Goal: Information Seeking & Learning: Learn about a topic

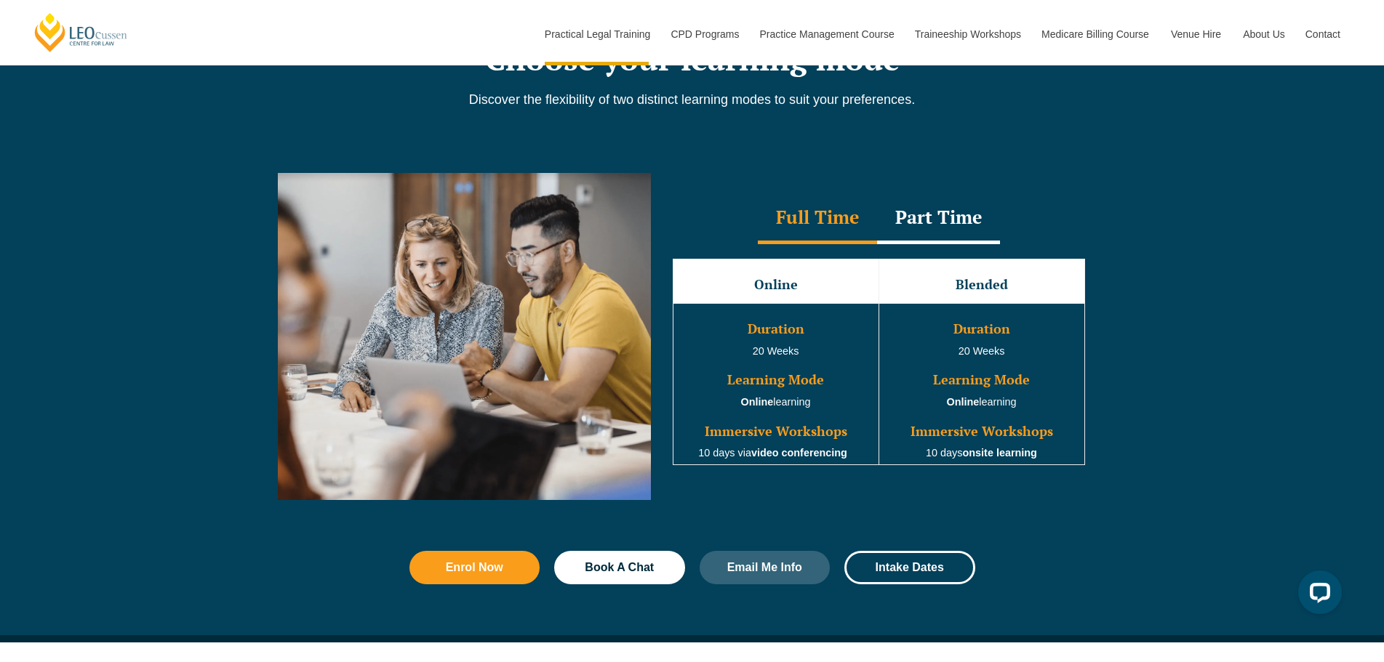
scroll to position [1382, 0]
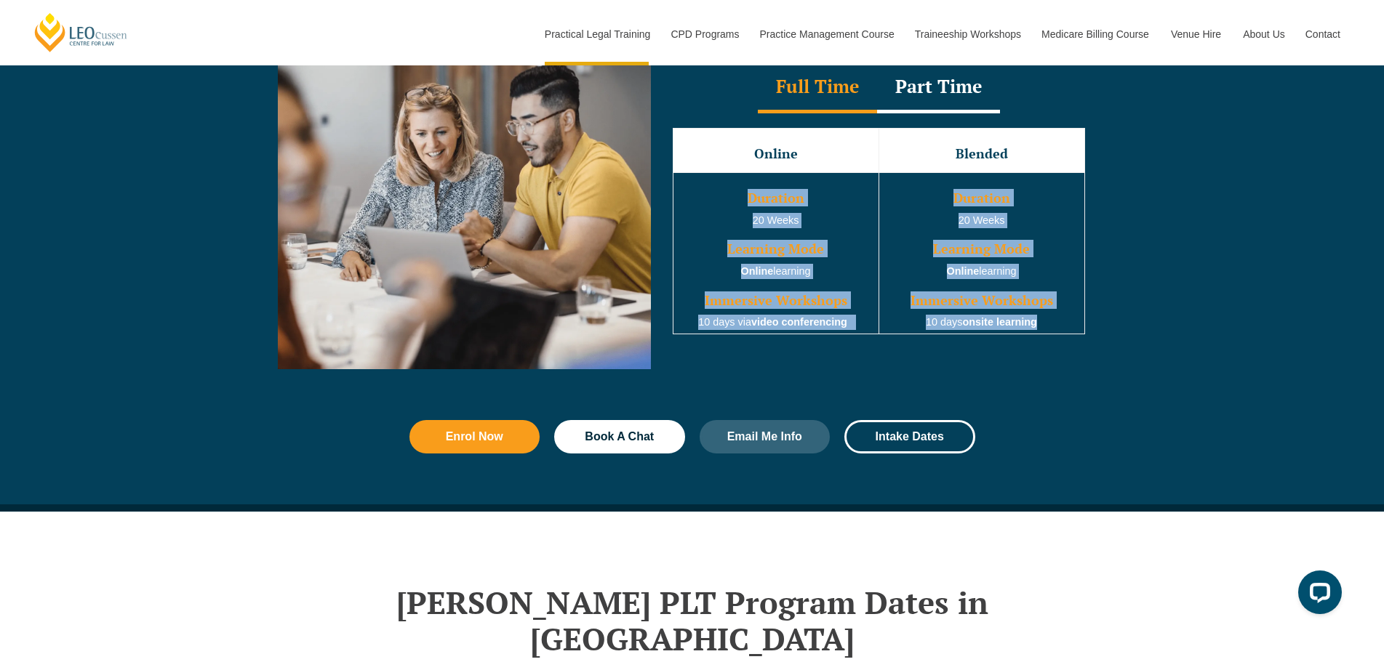
drag, startPoint x: 748, startPoint y: 196, endPoint x: 1044, endPoint y: 323, distance: 321.9
click at [1044, 323] on tr "Duration 20 Weeks Learning Mode Online learning Immersive Workshops 10 days via…" at bounding box center [879, 252] width 412 height 161
click at [1044, 323] on td "Duration 20 Weeks Learning Mode Online learning Immersive Workshops 10 days ons…" at bounding box center [981, 252] width 206 height 161
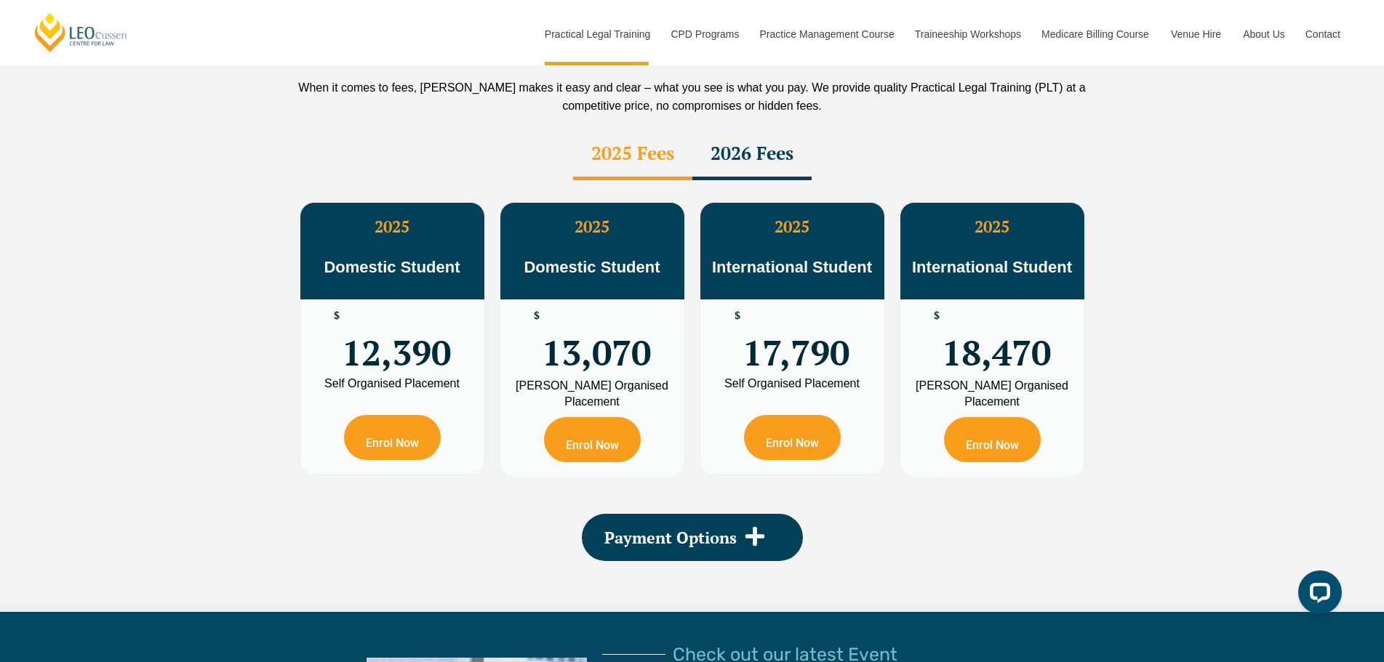
scroll to position [2618, 0]
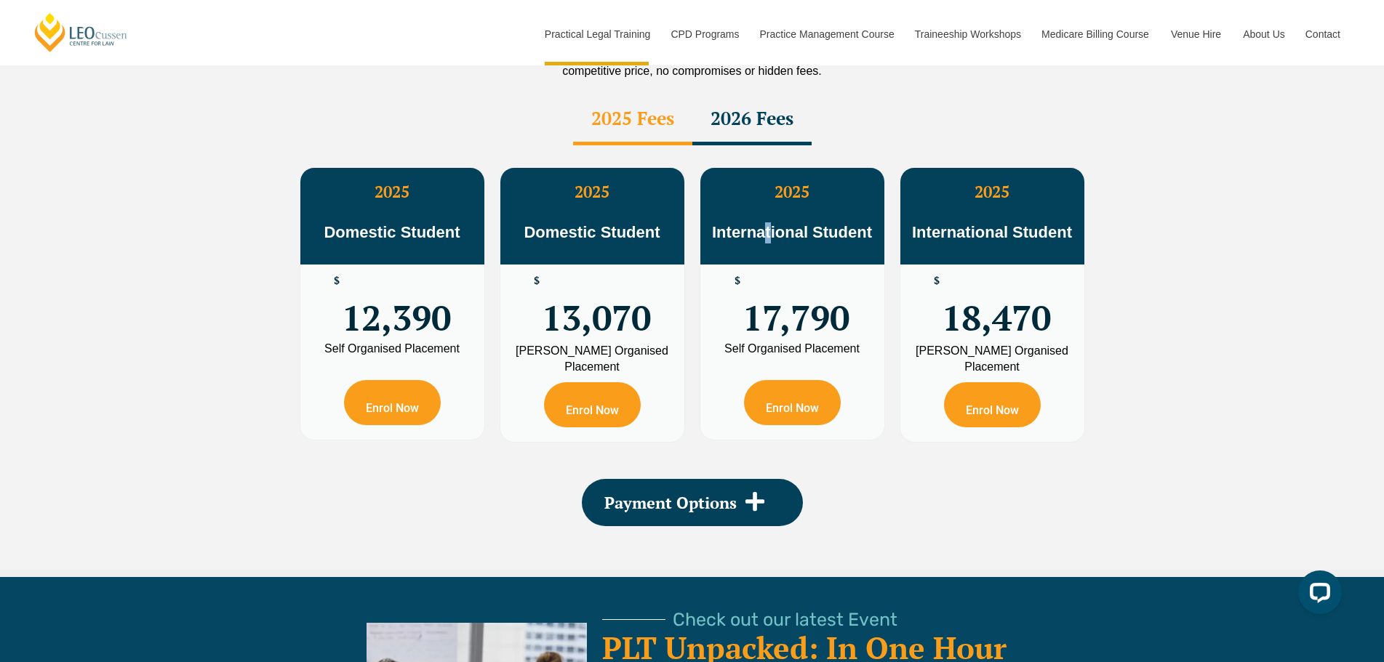
drag, startPoint x: 765, startPoint y: 204, endPoint x: 772, endPoint y: 204, distance: 7.3
click at [772, 223] on span "International Student" at bounding box center [792, 232] width 160 height 18
click at [742, 95] on div "2026 Fees" at bounding box center [751, 120] width 119 height 51
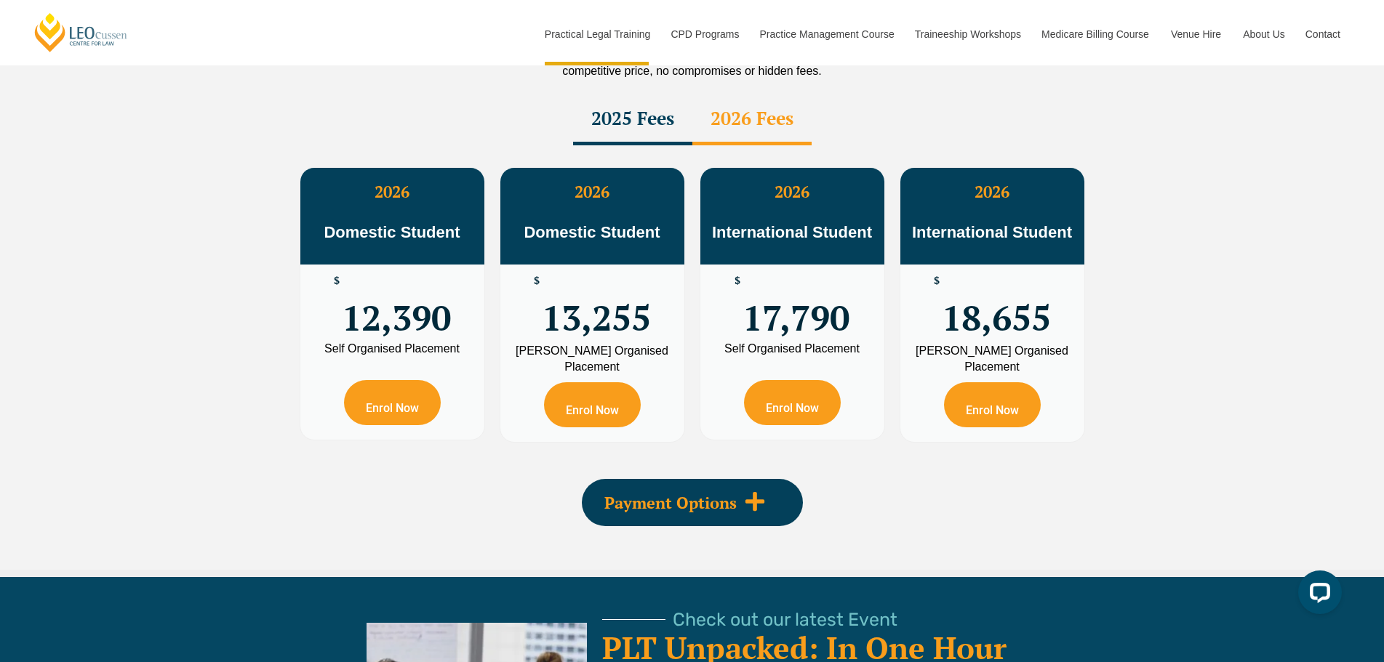
click at [757, 491] on icon at bounding box center [755, 502] width 22 height 22
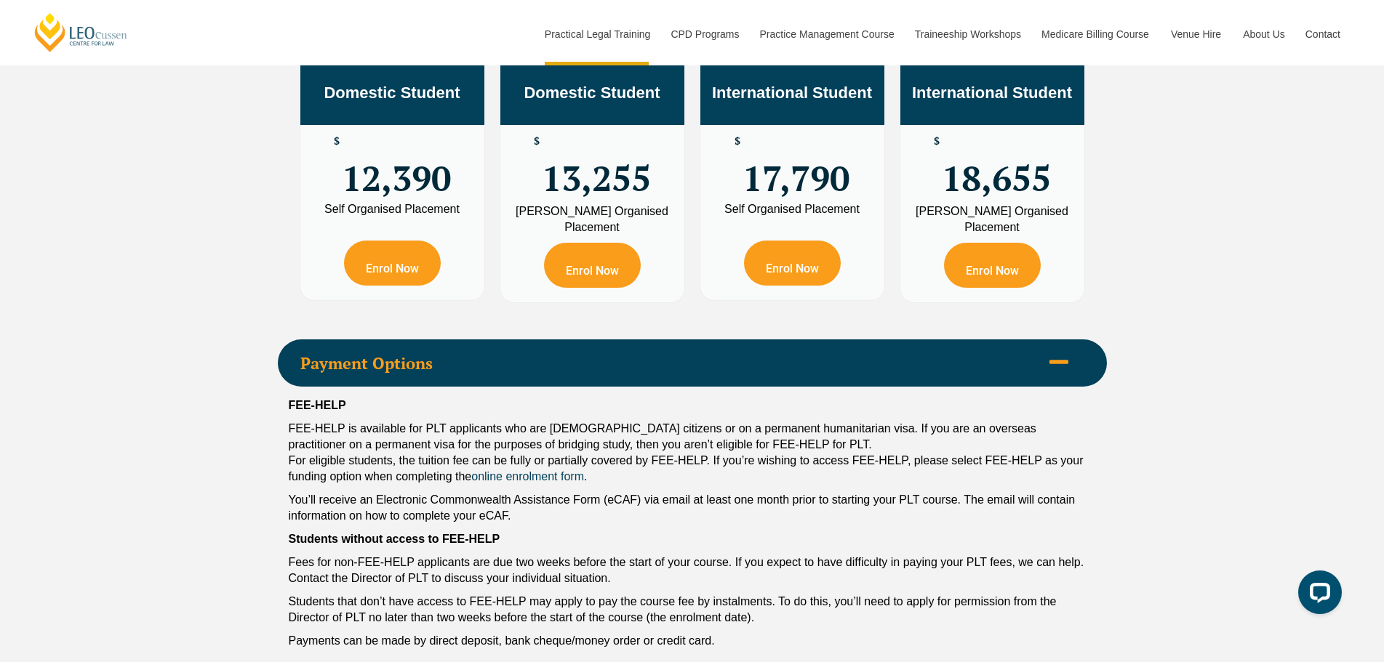
scroll to position [2763, 0]
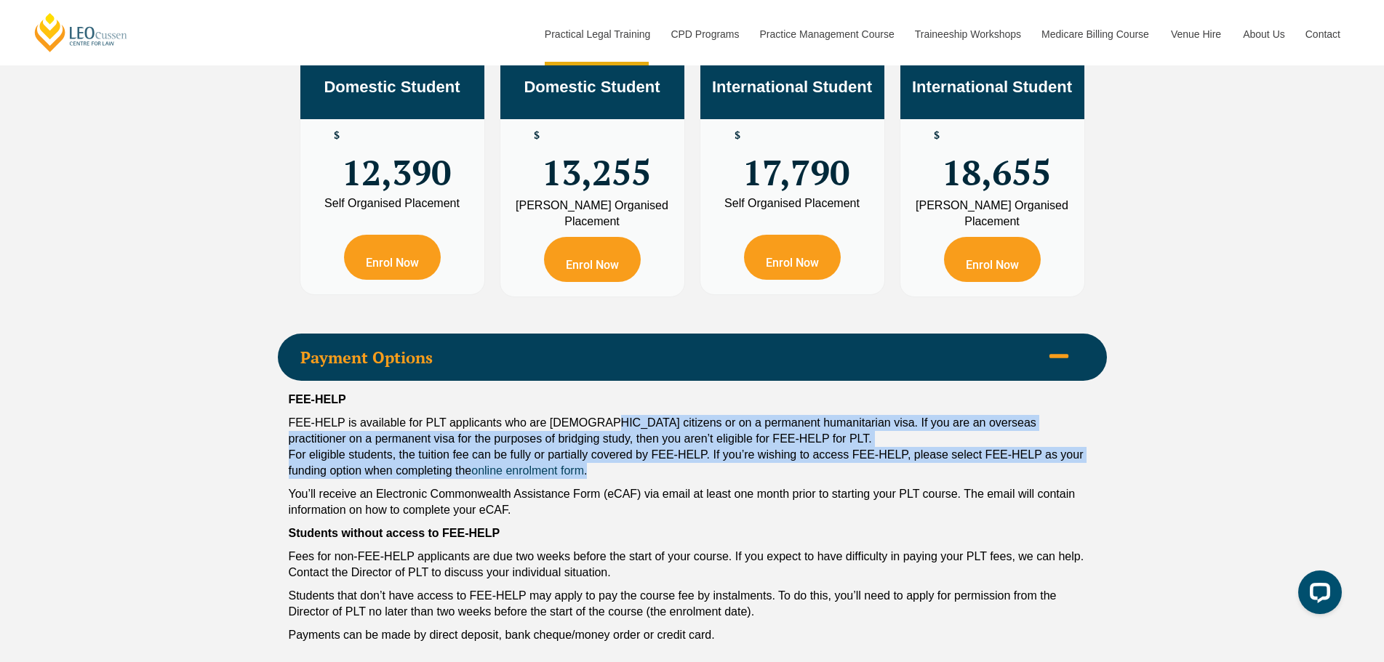
drag, startPoint x: 596, startPoint y: 388, endPoint x: 875, endPoint y: 434, distance: 283.0
click at [875, 434] on p "FEE-HELP is available for PLT applicants who are [DEMOGRAPHIC_DATA] citizens or…" at bounding box center [692, 447] width 807 height 64
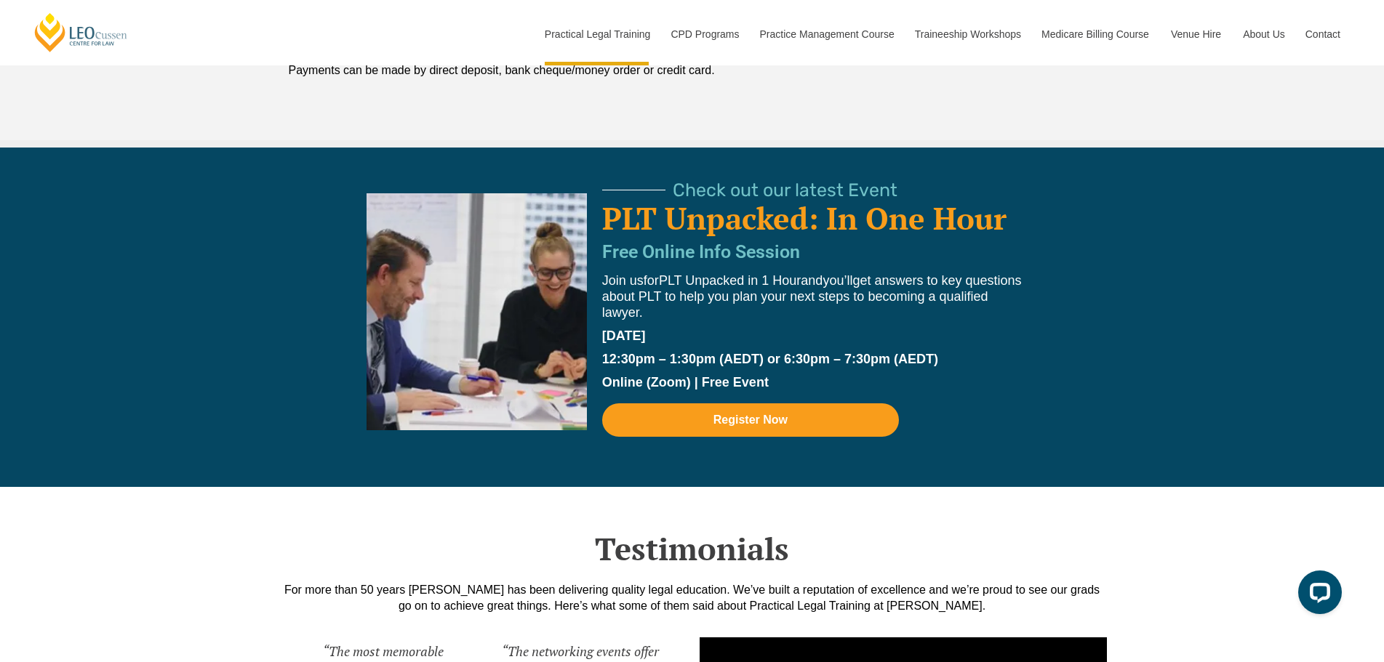
scroll to position [3345, 0]
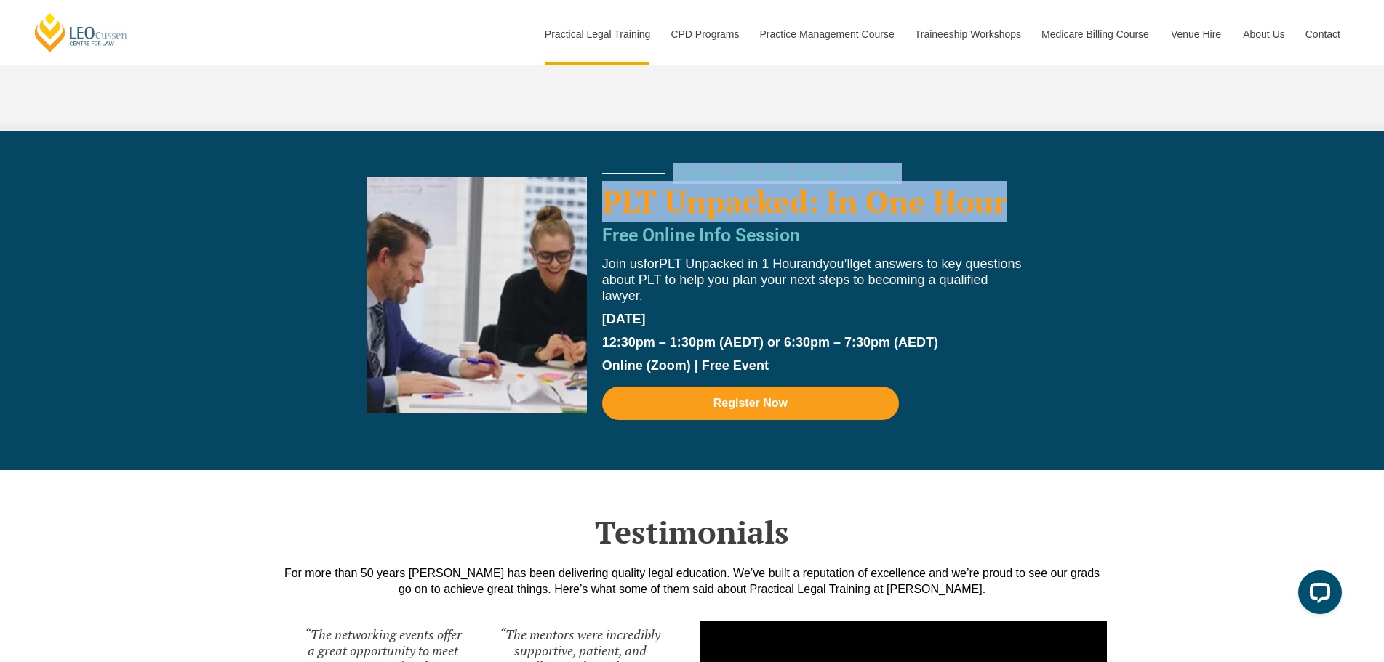
drag, startPoint x: 596, startPoint y: 167, endPoint x: 1006, endPoint y: 186, distance: 411.3
click at [1006, 186] on div "Check out our latest Event PLT Unpacked: In One Hour Free Online Info Session J…" at bounding box center [700, 311] width 829 height 305
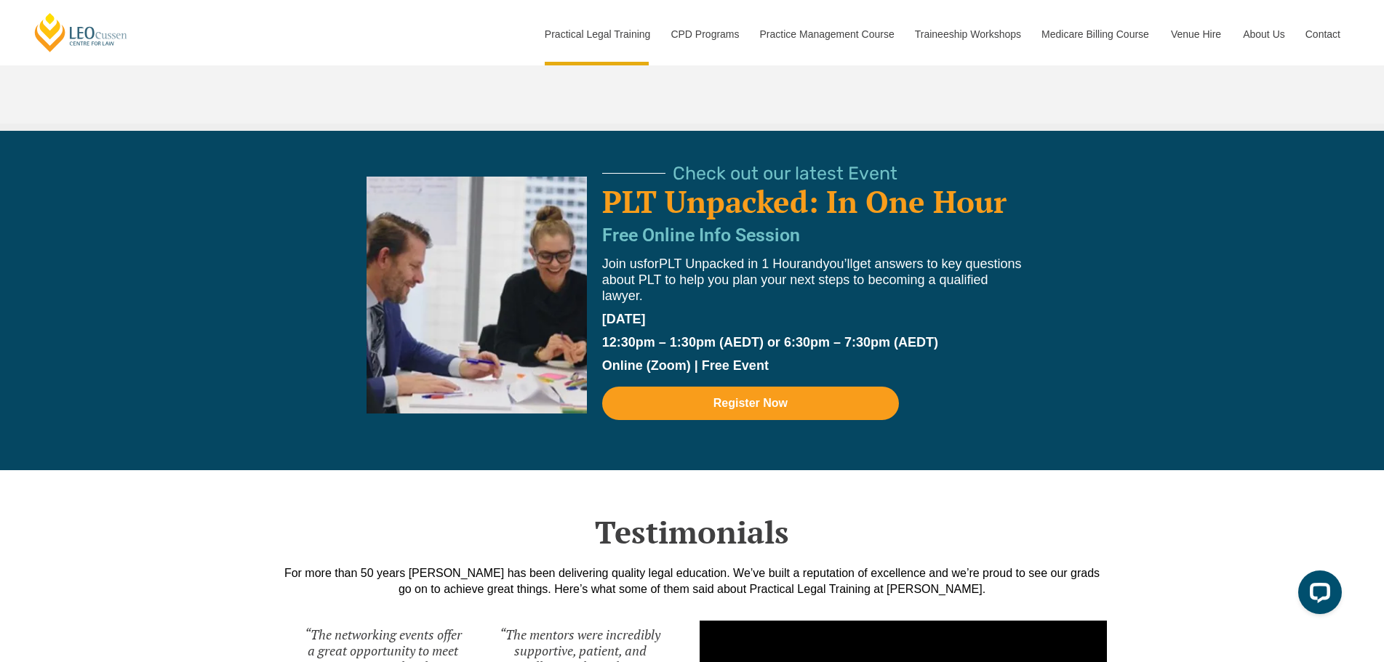
click at [1137, 194] on div "Check out our latest Event PLT Unpacked: In One Hour Free Online Info Session J…" at bounding box center [692, 301] width 1384 height 340
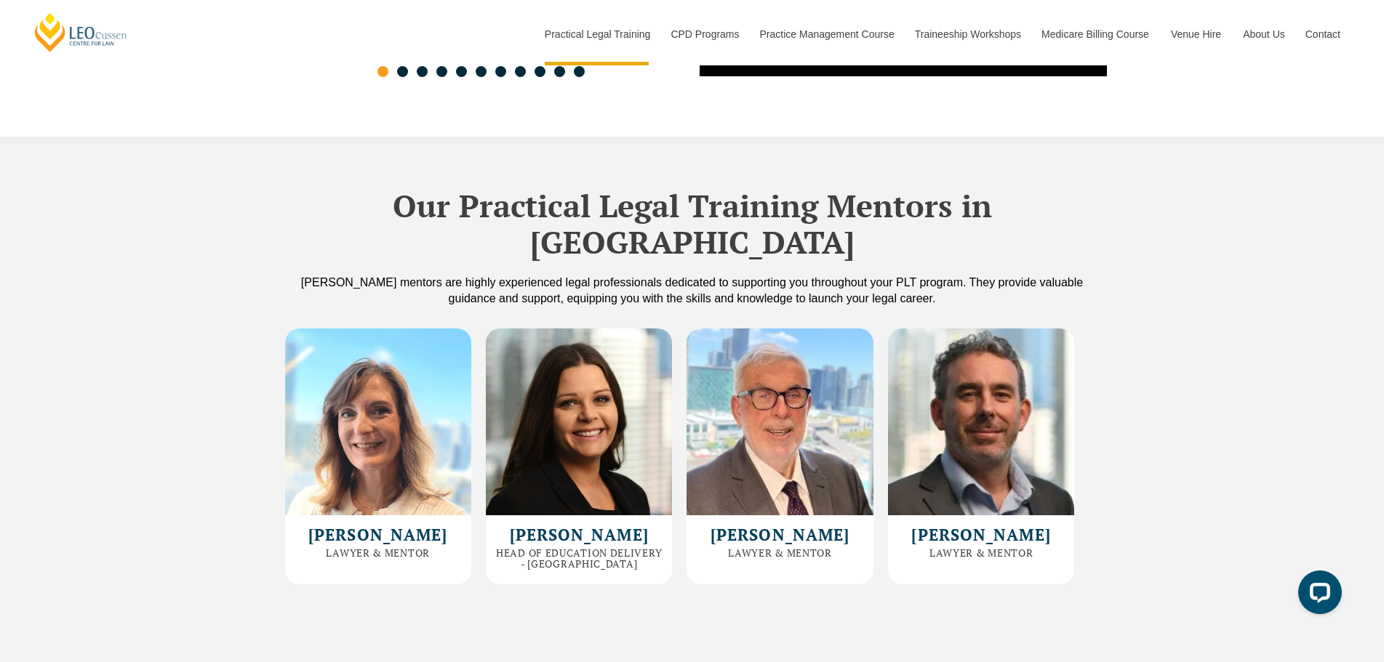
scroll to position [4145, 0]
